Goal: Transaction & Acquisition: Purchase product/service

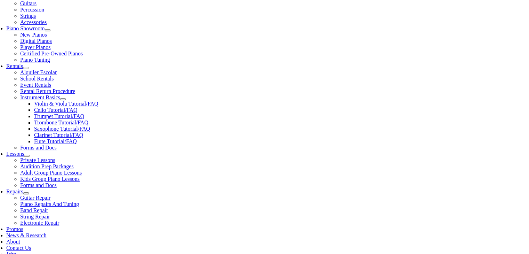
scroll to position [189, 0]
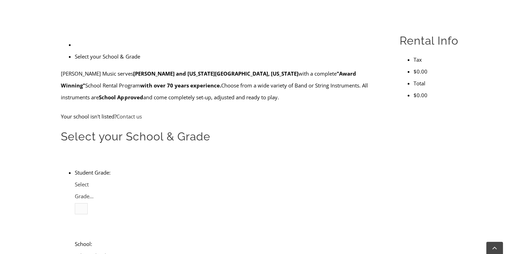
click at [94, 180] on span "Select Grade..." at bounding box center [84, 189] width 19 height 19
click at [97, 129] on h2 "Select your School & Grade" at bounding box center [222, 136] width 322 height 15
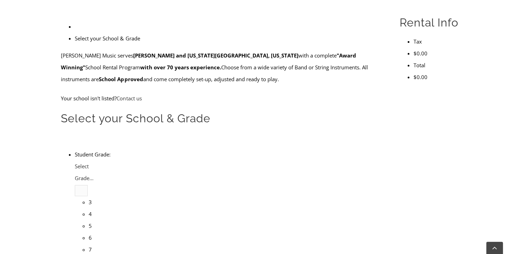
scroll to position [210, 0]
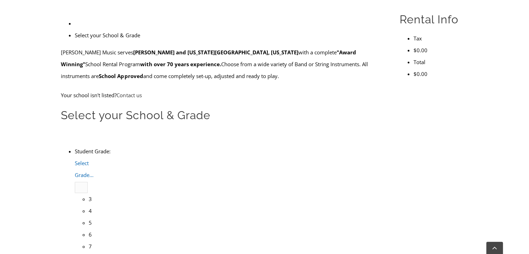
click at [94, 159] on span "Select Grade..." at bounding box center [84, 168] width 19 height 19
click at [89, 204] on li "4" at bounding box center [89, 210] width 0 height 12
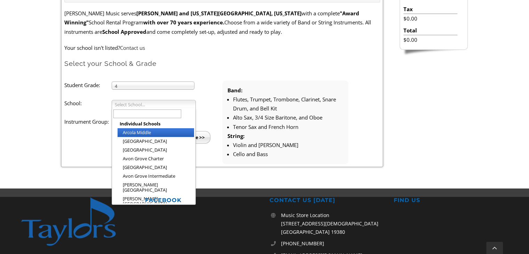
click at [120, 104] on span "Select School..." at bounding box center [151, 104] width 72 height 8
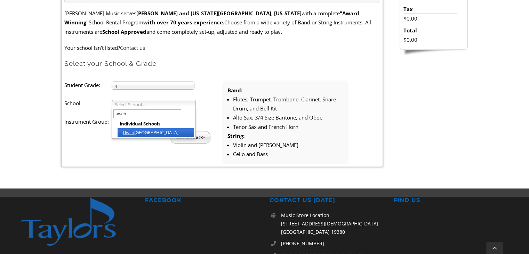
type input "uwch"
click at [142, 132] on li "Uwch lan Hills Elementary" at bounding box center [156, 132] width 77 height 9
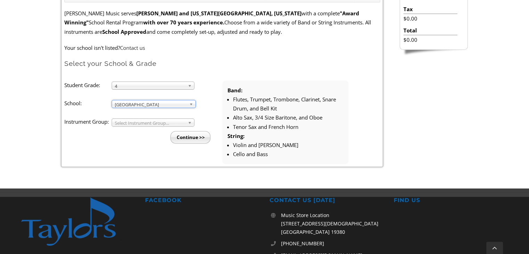
click at [136, 122] on span "Select Instrument Group..." at bounding box center [150, 123] width 70 height 8
click at [131, 127] on li "Band" at bounding box center [155, 130] width 75 height 9
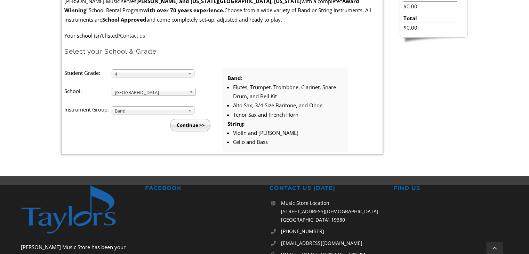
click at [201, 126] on input "Continue >>" at bounding box center [190, 125] width 40 height 13
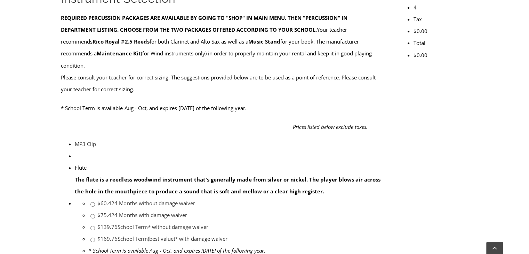
scroll to position [275, 0]
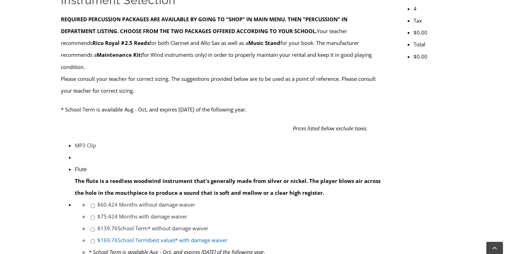
click at [227, 236] on link "$169.76 School Term(best value)* with damage waiver" at bounding box center [162, 239] width 130 height 7
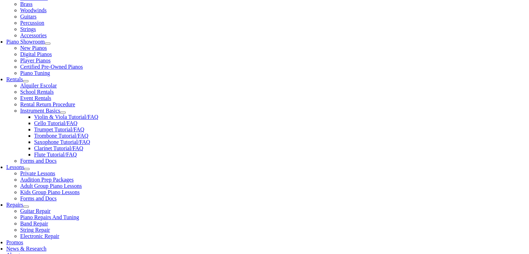
scroll to position [193, 0]
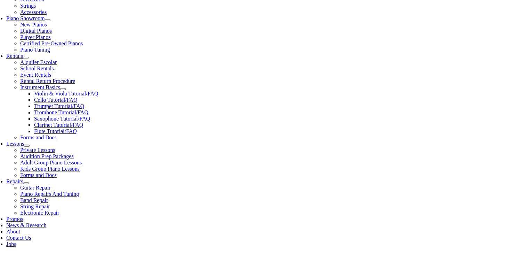
scroll to position [199, 0]
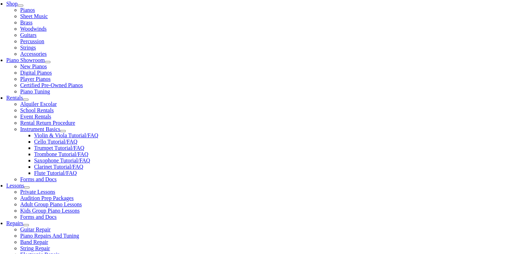
scroll to position [157, 0]
checkbox input"] "true"
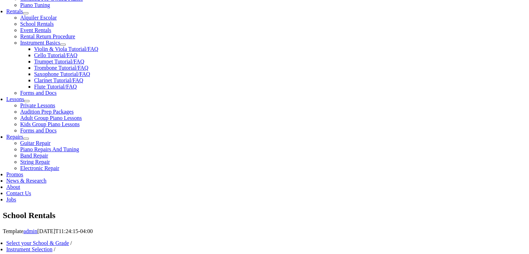
scroll to position [242, 0]
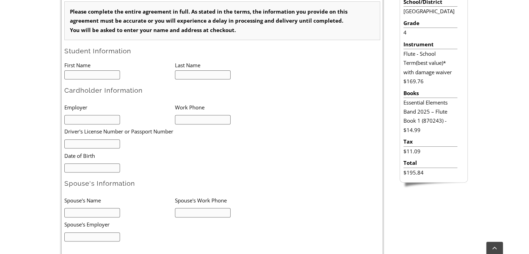
scroll to position [218, 0]
type input "1"
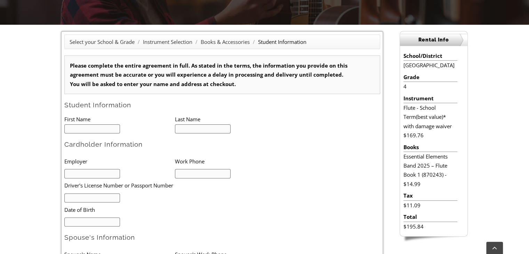
scroll to position [163, 0]
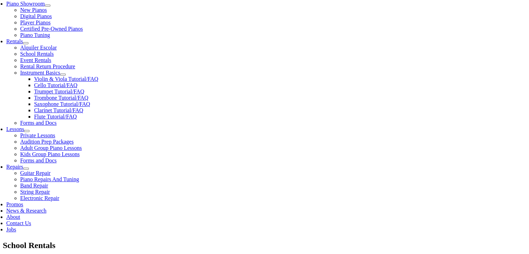
scroll to position [206, 0]
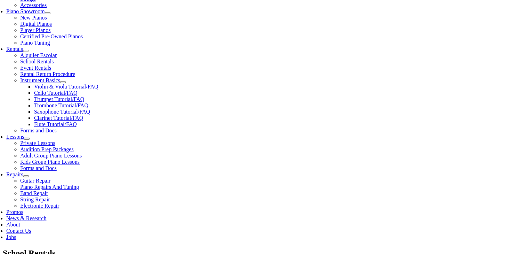
checkbox input"] "false"
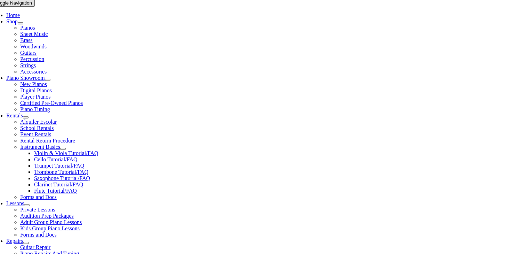
type input "1"
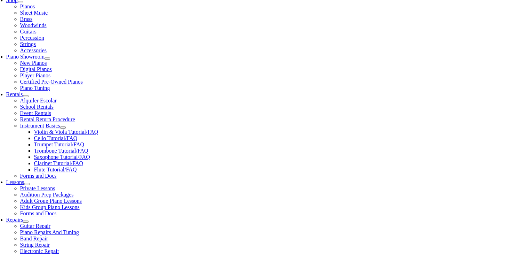
scroll to position [160, 0]
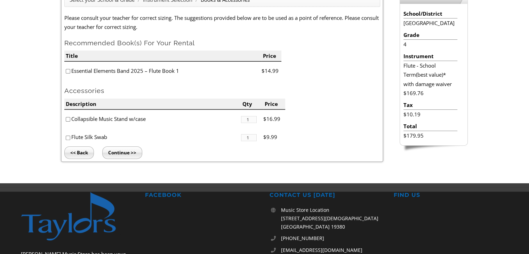
click at [159, 72] on li "Essential Elements Band 2025 – Flute Book 1" at bounding box center [162, 71] width 197 height 18
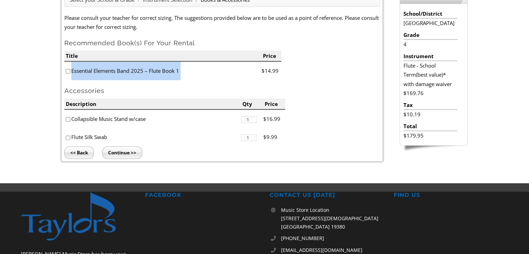
click at [159, 72] on li "Essential Elements Band 2025 – Flute Book 1" at bounding box center [162, 71] width 197 height 18
copy ul "Essential Elements Band 2025 – Flute Book 1"
click at [114, 151] on input "Continue >>" at bounding box center [122, 152] width 40 height 13
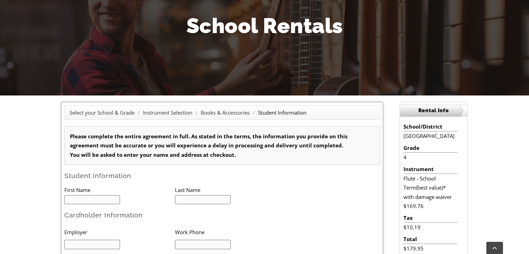
type input "1"
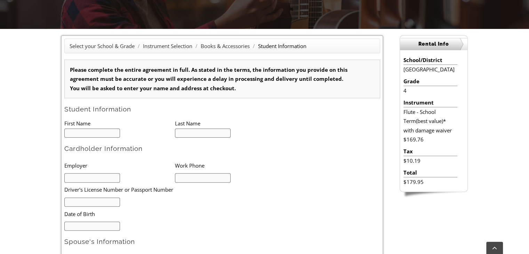
scroll to position [217, 0]
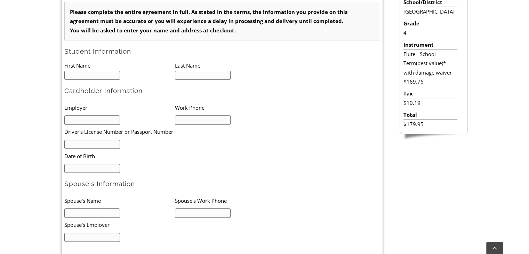
click at [97, 79] on input "text" at bounding box center [92, 75] width 56 height 9
type input "Ifrah"
type input "Saeed"
type input "Saeed Ahmed"
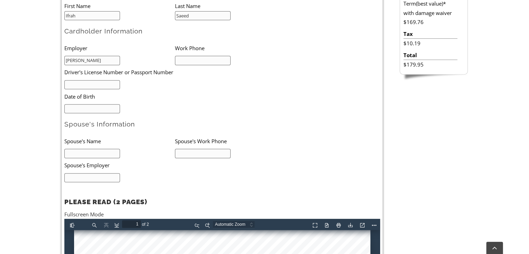
scroll to position [265, 0]
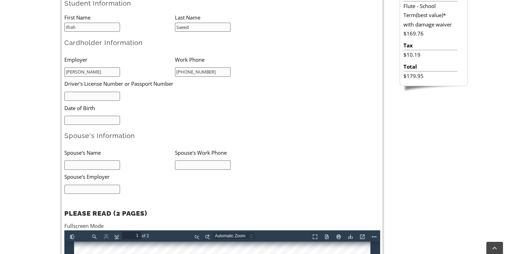
type input "732-371-9711"
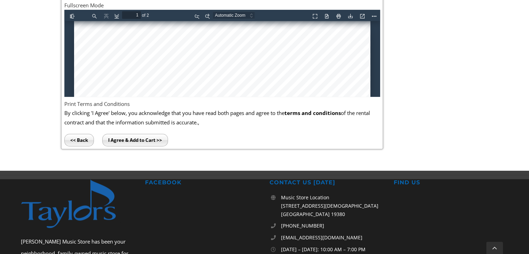
scroll to position [487, 0]
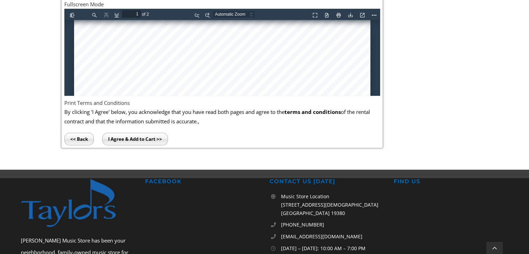
click at [124, 135] on input "I Agree & Add to Cart >>" at bounding box center [135, 138] width 66 height 13
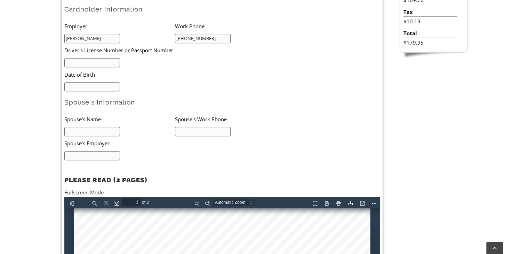
scroll to position [298, 0]
click at [83, 62] on input "text" at bounding box center [92, 62] width 56 height 9
type input "32773674"
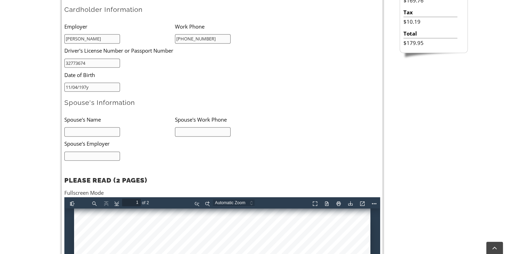
type input "11/04/1979"
type input "Farhat Yasmeen"
type input "484-983-7622"
click at [96, 153] on input "text" at bounding box center [92, 155] width 56 height 9
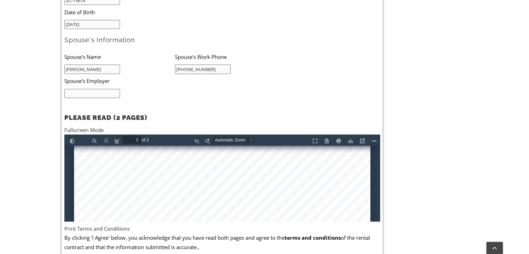
scroll to position [116, 0]
click at [47, 164] on div "Select your School & Grade / Instrument Selection / Books & Accessories / Stude…" at bounding box center [264, 61] width 529 height 467
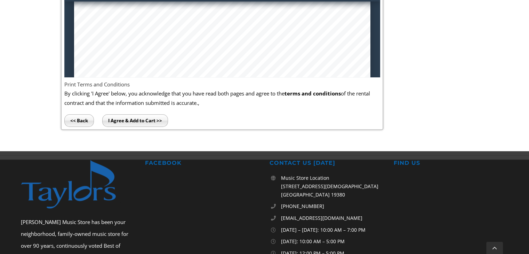
scroll to position [508, 0]
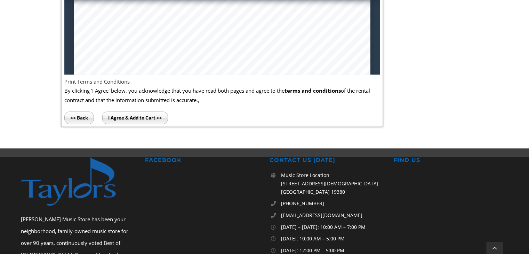
click at [143, 118] on input "I Agree & Add to Cart >>" at bounding box center [135, 117] width 66 height 13
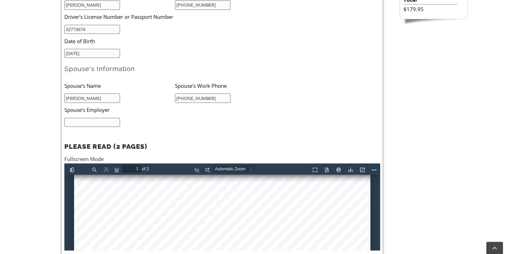
scroll to position [329, 0]
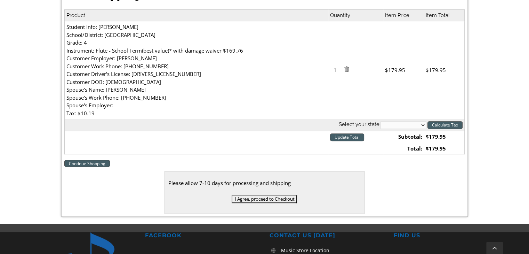
scroll to position [215, 0]
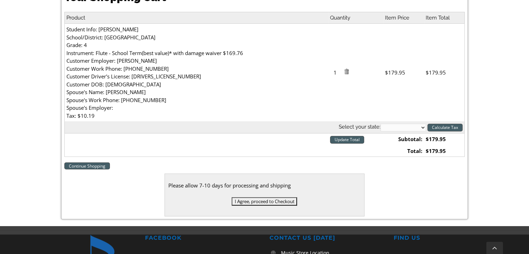
click at [424, 126] on select "[US_STATE] [US_STATE] [US_STATE] [US_STATE] [US_STATE] [US_STATE] [US_STATE] [U…" at bounding box center [403, 127] width 46 height 8
select select "PA"
click at [380, 123] on select "Alabama Alaska Arizona Arkansas California Colorado Connecticut Delaware D. C. …" at bounding box center [403, 127] width 46 height 8
click at [446, 128] on input "Calculate Tax" at bounding box center [444, 127] width 35 height 8
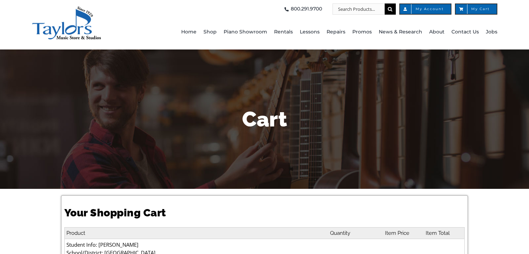
select select "PA"
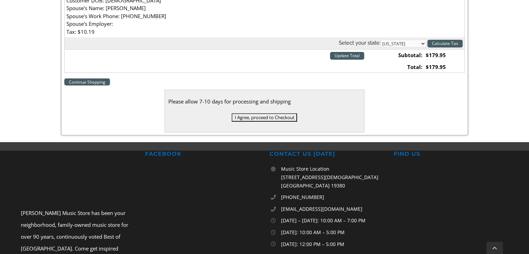
scroll to position [299, 0]
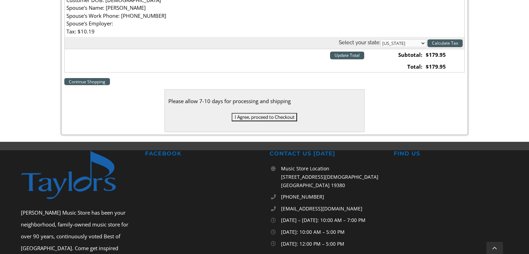
click at [243, 118] on input "I Agree, proceed to Checkout" at bounding box center [264, 117] width 65 height 8
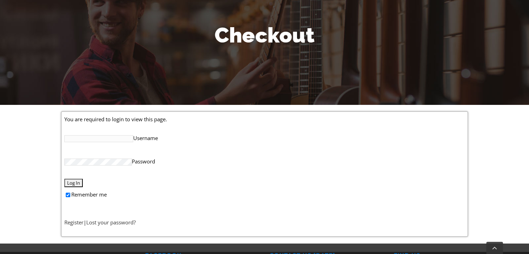
scroll to position [85, 0]
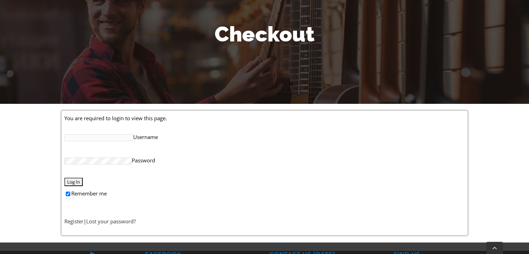
click at [98, 138] on input "Username" at bounding box center [98, 137] width 69 height 7
type input "[EMAIL_ADDRESS][DOMAIN_NAME]"
click at [64, 177] on input "Log In" at bounding box center [73, 181] width 18 height 8
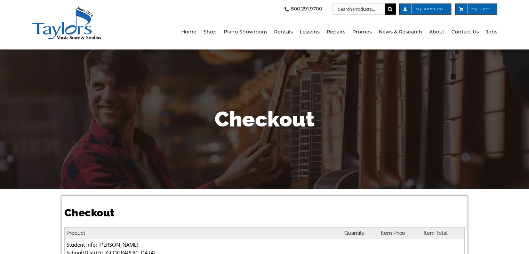
select select
click at [424, 9] on span "My Account" at bounding box center [425, 8] width 37 height 3
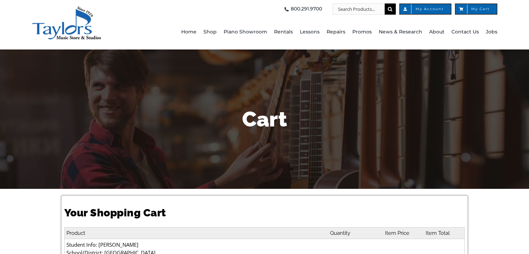
select select "PA"
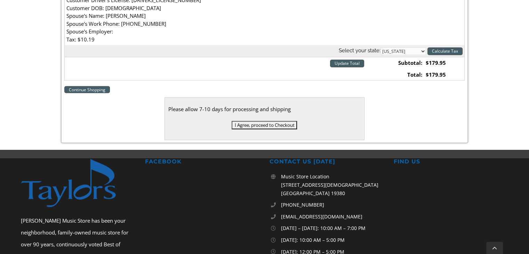
scroll to position [291, 0]
click at [244, 125] on input "I Agree, proceed to Checkout" at bounding box center [264, 124] width 65 height 8
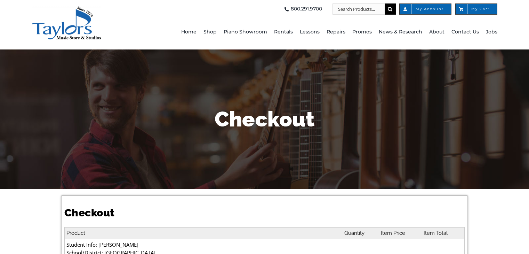
select select
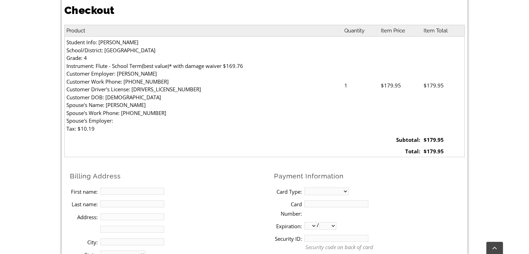
scroll to position [202, 0]
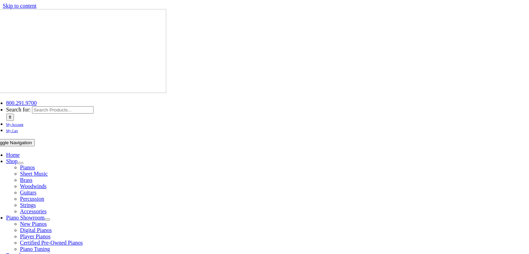
select select "PA"
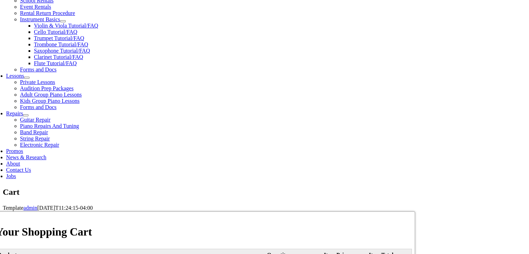
scroll to position [267, 0]
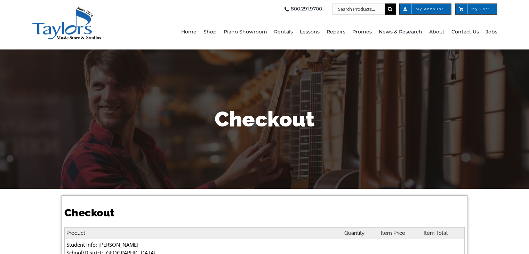
select select
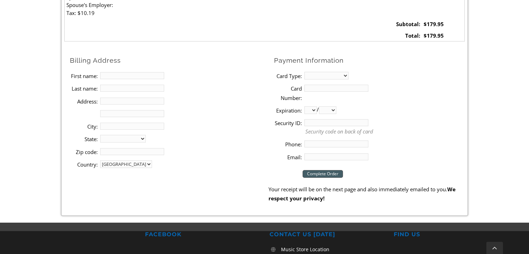
scroll to position [320, 0]
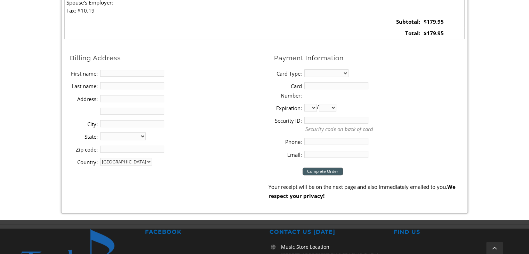
click at [116, 77] on li "First name:" at bounding box center [169, 73] width 199 height 13
click at [118, 75] on input "First name:" at bounding box center [132, 73] width 64 height 7
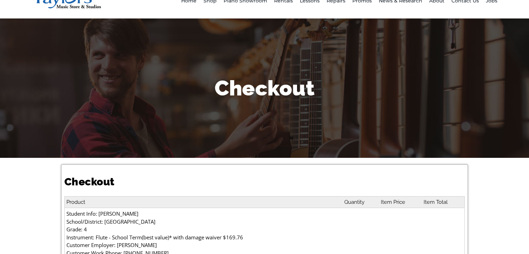
scroll to position [0, 0]
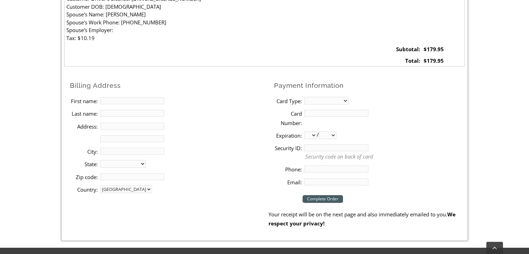
scroll to position [293, 0]
click at [313, 199] on input "Complete Order" at bounding box center [323, 198] width 40 height 8
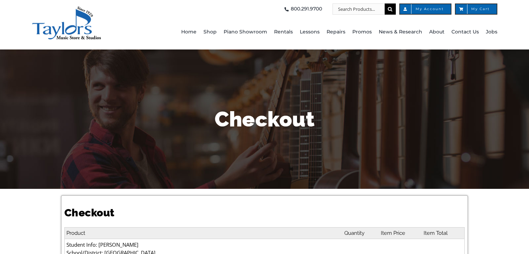
select select
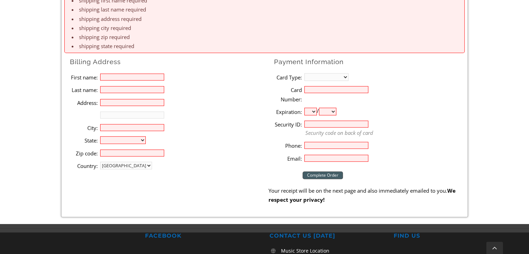
scroll to position [517, 0]
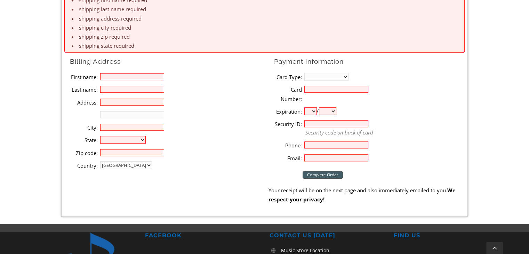
click at [147, 80] on li "First name:" at bounding box center [169, 76] width 199 height 13
click at [147, 79] on input "First name:" at bounding box center [132, 76] width 64 height 7
type input "Saeed"
type input "Ahmed"
type input "18 Four Leaf Drive"
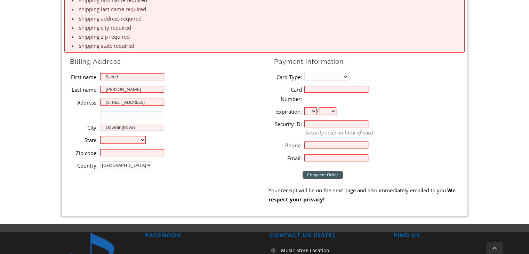
type input "Downingtown"
select select "PA"
type input "19335"
click at [333, 80] on select "MasterCard Visa American Express Discover" at bounding box center [326, 77] width 44 height 8
select select "visa"
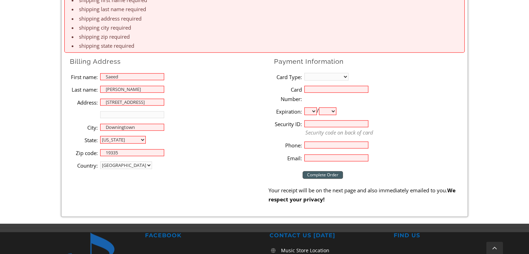
click at [304, 73] on select "MasterCard Visa American Express Discover" at bounding box center [326, 77] width 44 height 8
click at [326, 88] on input "Card Number:" at bounding box center [336, 89] width 64 height 7
type input "4400665155123209"
click at [313, 111] on select "01 02 03 04 05 06 07 08 09 10 11 12" at bounding box center [310, 111] width 13 height 8
select select "06"
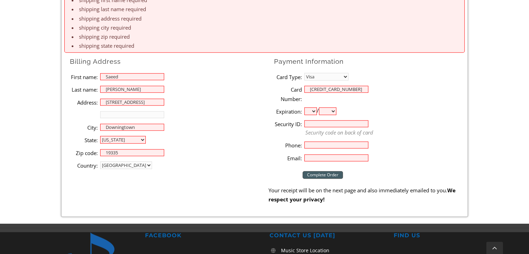
click at [304, 107] on select "01 02 03 04 05 06 07 08 09 10 11 12" at bounding box center [310, 111] width 13 height 8
click at [336, 111] on select "2025 2026 2027 2028 2029 2030 2031 2032 2033 2034 2035 2036 2037" at bounding box center [327, 111] width 17 height 8
select select "2030"
click at [321, 107] on select "2025 2026 2027 2028 2029 2030 2031 2032 2033 2034 2035 2036 2037" at bounding box center [327, 111] width 17 height 8
type input "241"
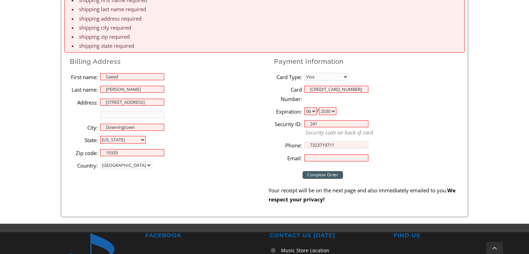
type input "7323719711"
type input "saeed.ahmed@msn.com"
click at [332, 173] on input "Complete Order" at bounding box center [323, 175] width 40 height 8
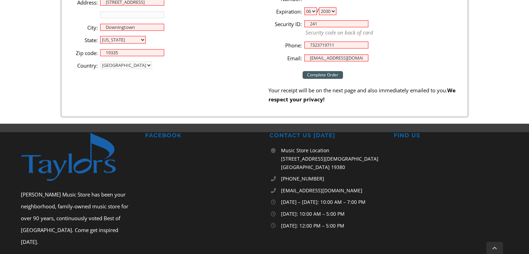
scroll to position [566, 0]
